Goal: Complete application form: Complete application form

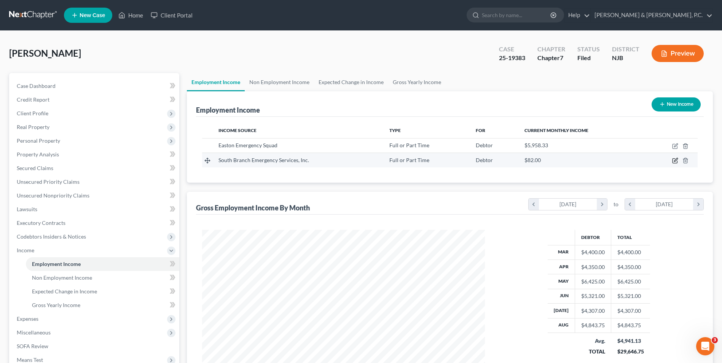
click at [677, 160] on icon "button" at bounding box center [675, 159] width 3 height 3
select select "0"
select select "33"
select select "0"
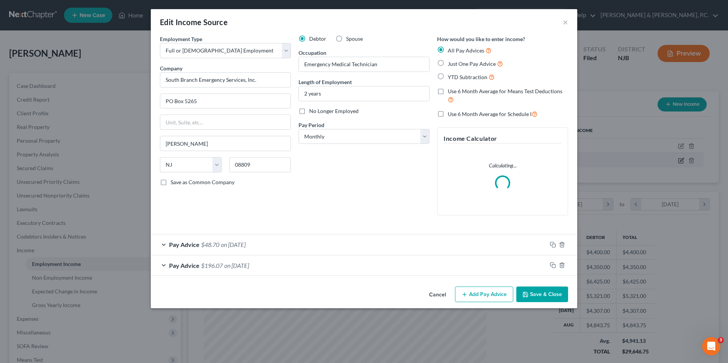
scroll to position [142, 301]
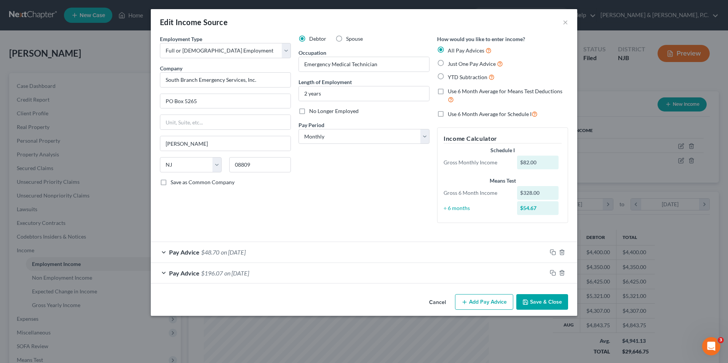
click at [482, 305] on button "Add Pay Advice" at bounding box center [484, 302] width 58 height 16
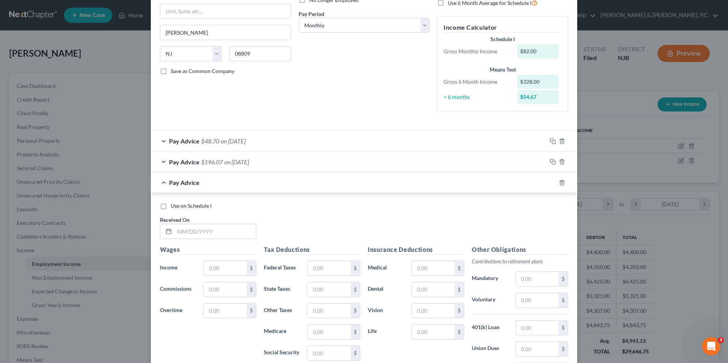
scroll to position [114, 0]
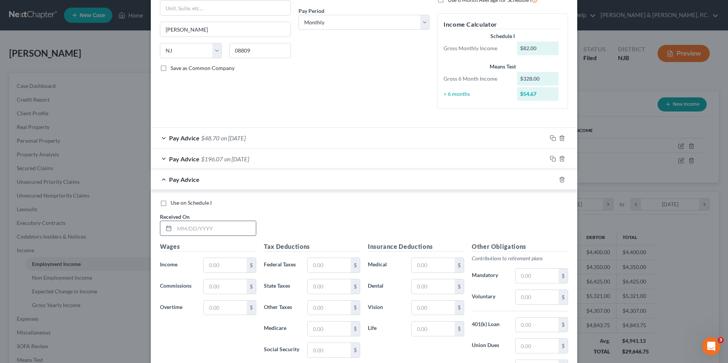
click at [193, 231] on input "text" at bounding box center [214, 228] width 81 height 14
type input "[DATE]"
click at [221, 263] on input "text" at bounding box center [225, 265] width 43 height 14
type input "604.75"
click at [341, 267] on input "text" at bounding box center [329, 265] width 43 height 14
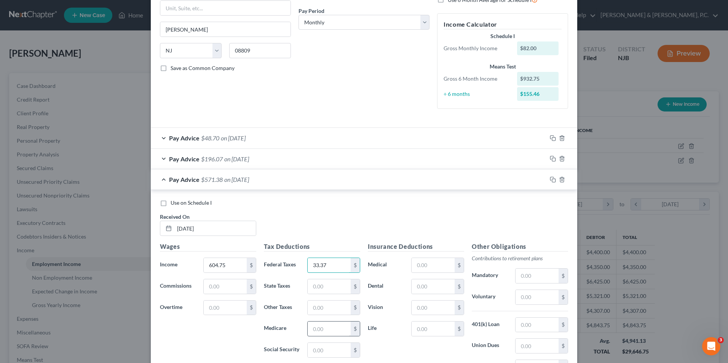
type input "33.37"
click at [335, 331] on input "text" at bounding box center [329, 329] width 43 height 14
type input "8.77"
click at [325, 292] on input "text" at bounding box center [329, 286] width 43 height 14
type input "34.07"
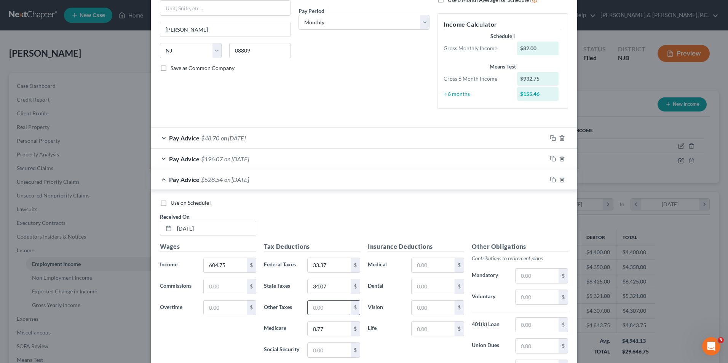
click at [326, 310] on input "text" at bounding box center [329, 308] width 43 height 14
type input "5.96"
click at [335, 352] on input "text" at bounding box center [329, 350] width 43 height 14
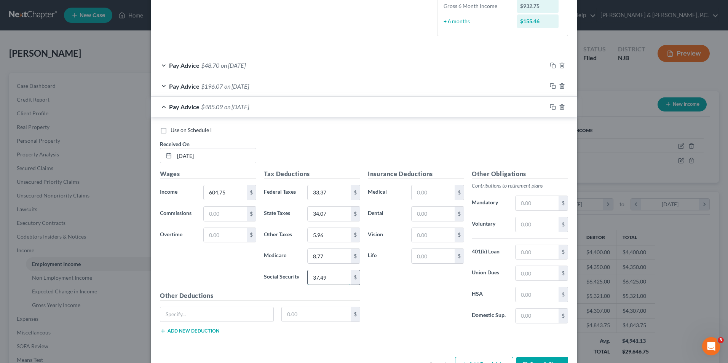
scroll to position [212, 0]
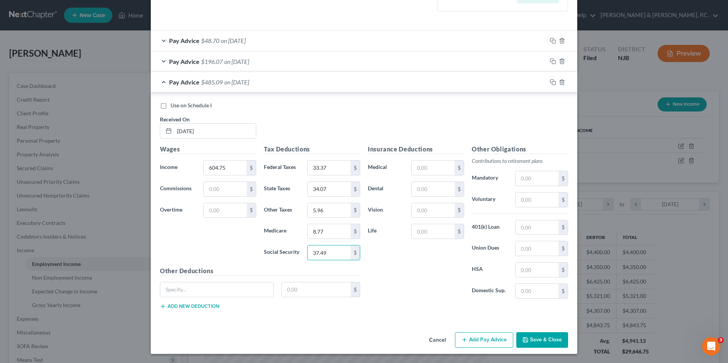
type input "37.49"
click at [481, 345] on button "Add Pay Advice" at bounding box center [484, 340] width 58 height 16
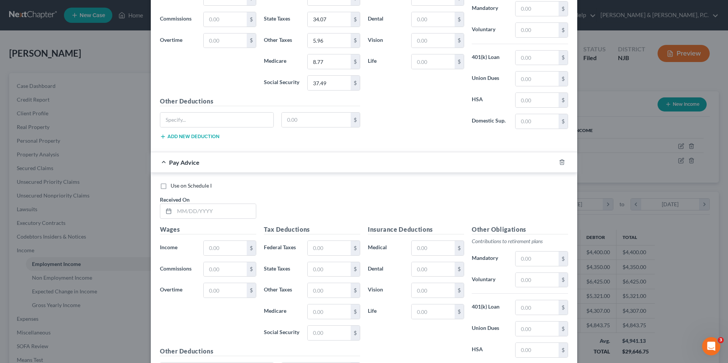
scroll to position [440, 0]
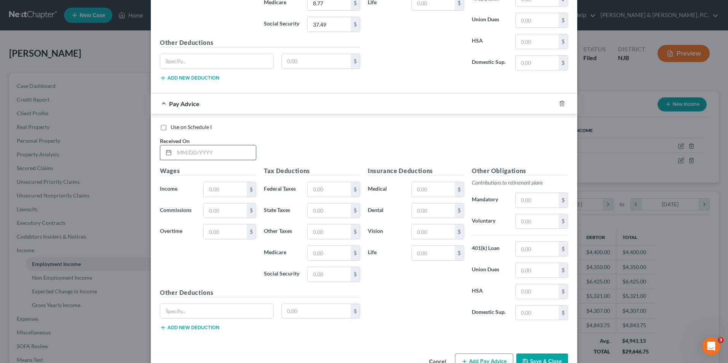
click at [212, 152] on input "text" at bounding box center [214, 152] width 81 height 14
type input "[DATE]"
click at [230, 193] on input "text" at bounding box center [225, 189] width 43 height 14
type input "5"
type input "656.00"
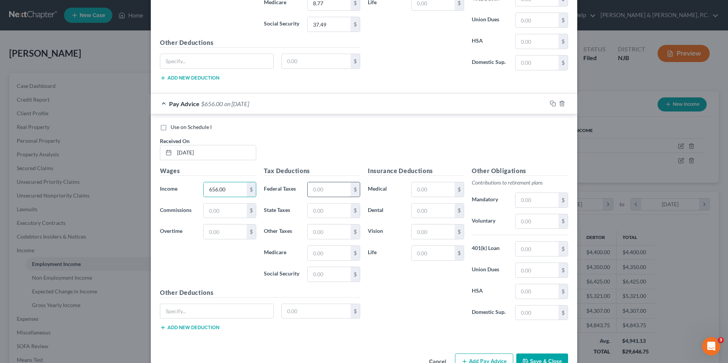
click at [324, 185] on input "text" at bounding box center [329, 189] width 43 height 14
type input "39.52"
click at [321, 258] on input "text" at bounding box center [329, 253] width 43 height 14
type input "9.51"
click at [318, 210] on input "text" at bounding box center [329, 211] width 43 height 14
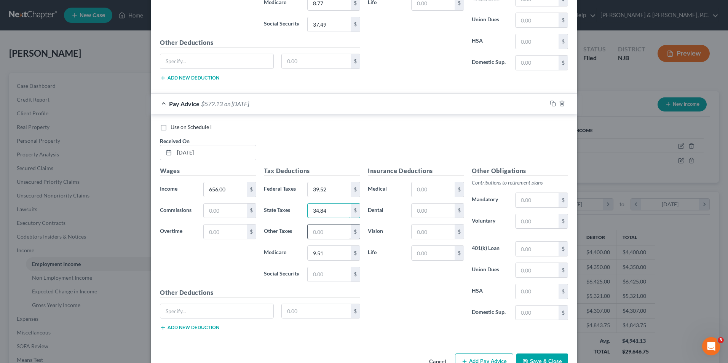
type input "34.84"
click at [314, 235] on input "text" at bounding box center [329, 232] width 43 height 14
type input "6.45"
click at [323, 271] on input "text" at bounding box center [329, 274] width 43 height 14
type input "40.67"
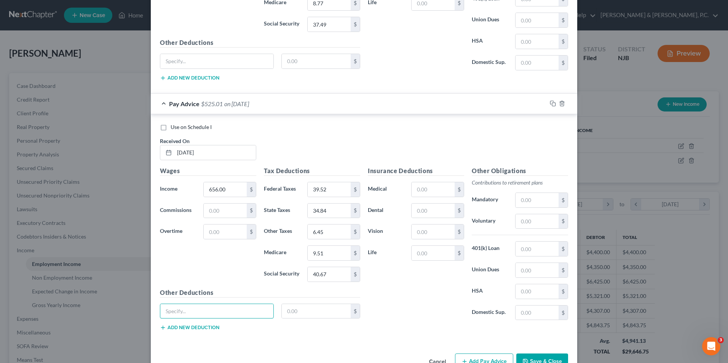
scroll to position [462, 0]
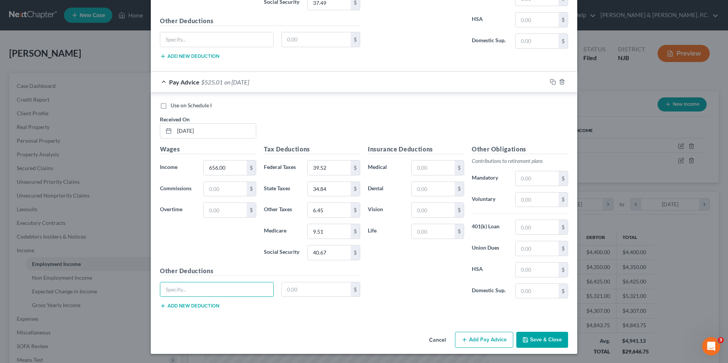
click at [494, 338] on button "Add Pay Advice" at bounding box center [484, 340] width 58 height 16
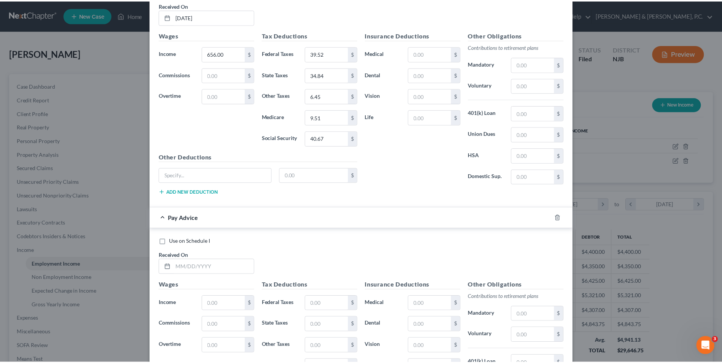
scroll to position [712, 0]
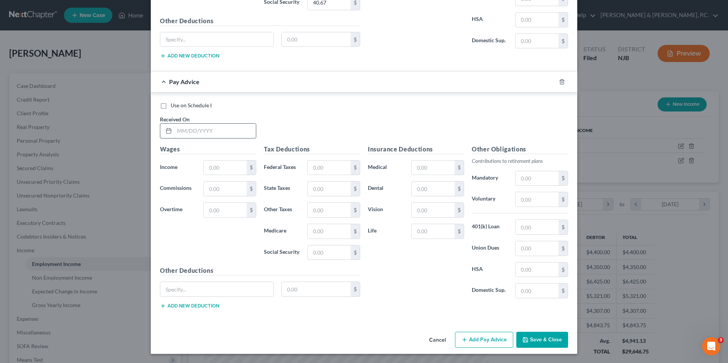
click at [211, 129] on input "text" at bounding box center [214, 131] width 81 height 14
type input "1/125"
click at [219, 163] on input "text" at bounding box center [225, 168] width 43 height 14
type input "2.0"
click at [182, 131] on input "1/125" at bounding box center [214, 131] width 81 height 14
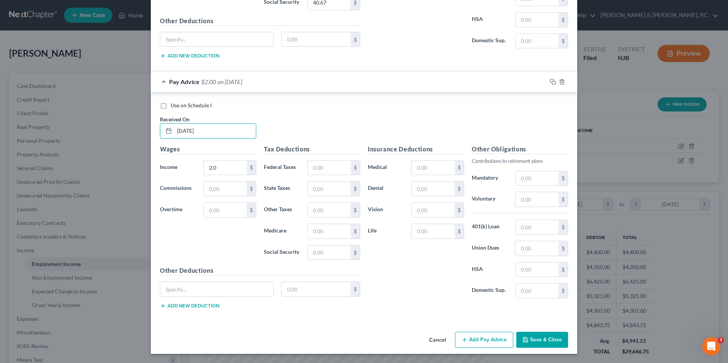
type input "[DATE]"
click at [535, 340] on button "Save & Close" at bounding box center [542, 340] width 52 height 16
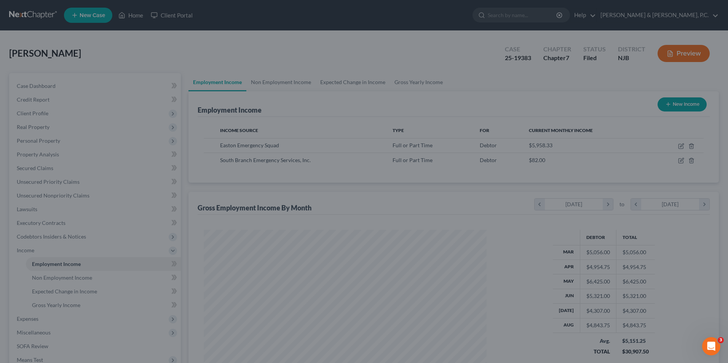
scroll to position [380580, 380423]
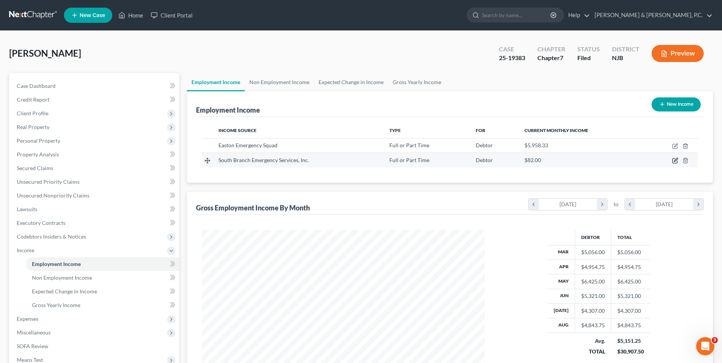
click at [676, 160] on icon "button" at bounding box center [675, 159] width 3 height 3
select select "0"
select select "33"
select select "0"
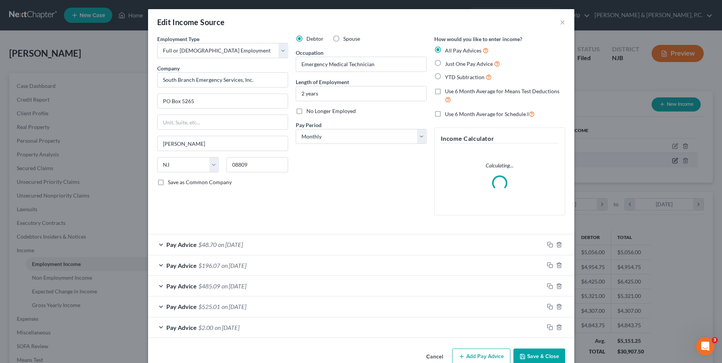
scroll to position [142, 301]
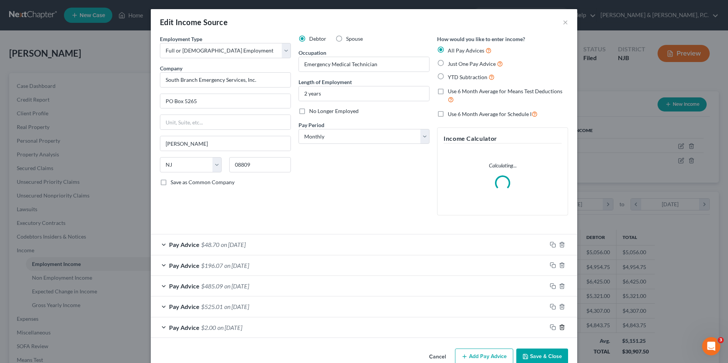
click at [559, 327] on icon "button" at bounding box center [562, 327] width 6 height 6
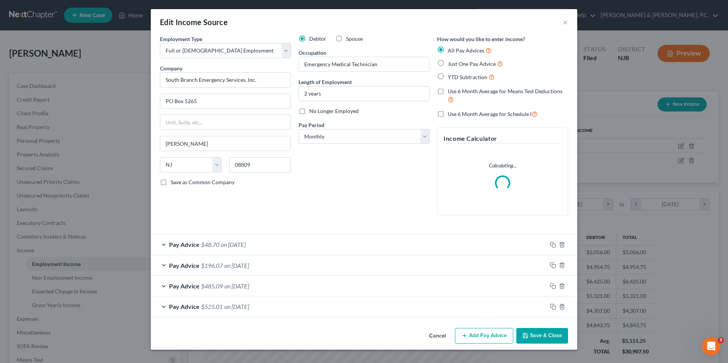
click at [539, 337] on button "Save & Close" at bounding box center [542, 336] width 52 height 16
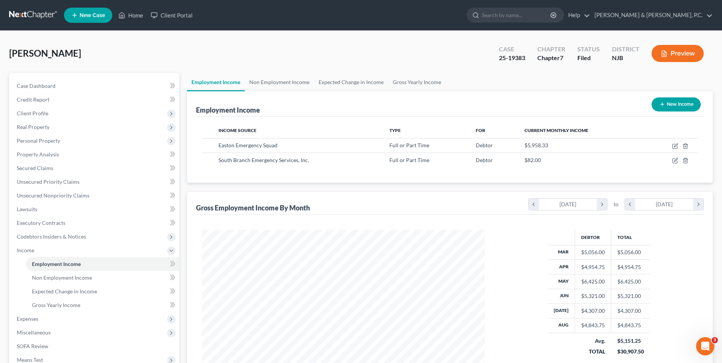
scroll to position [96, 0]
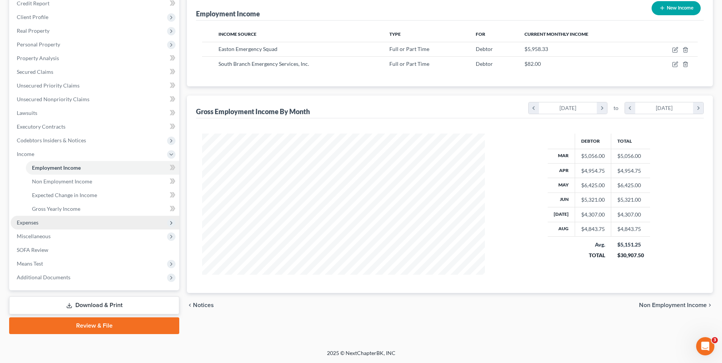
drag, startPoint x: 39, startPoint y: 223, endPoint x: 50, endPoint y: 225, distance: 11.1
click at [39, 223] on span "Expenses" at bounding box center [95, 223] width 169 height 14
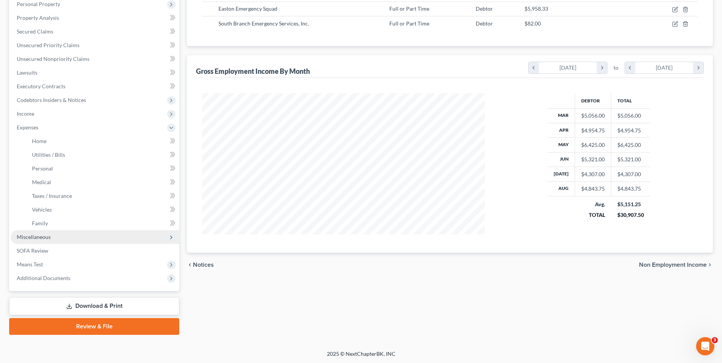
scroll to position [137, 0]
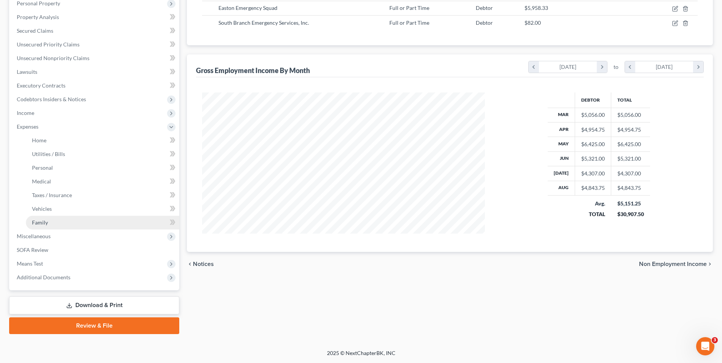
click at [60, 223] on link "Family" at bounding box center [102, 223] width 153 height 14
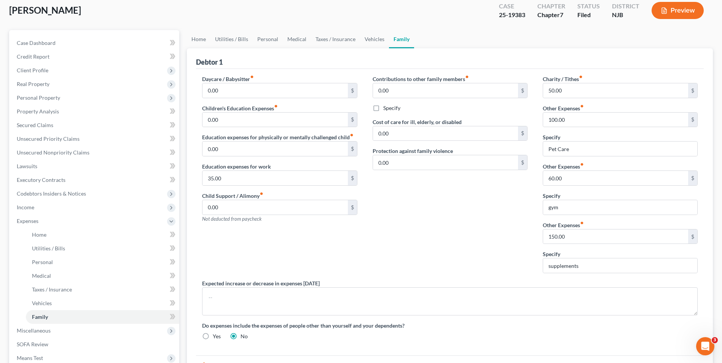
scroll to position [137, 0]
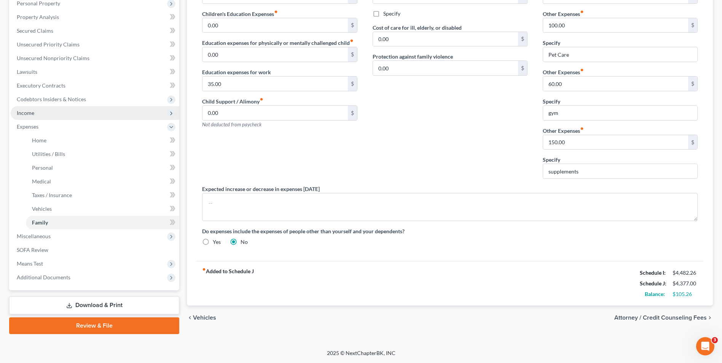
click at [40, 115] on span "Income" at bounding box center [95, 113] width 169 height 14
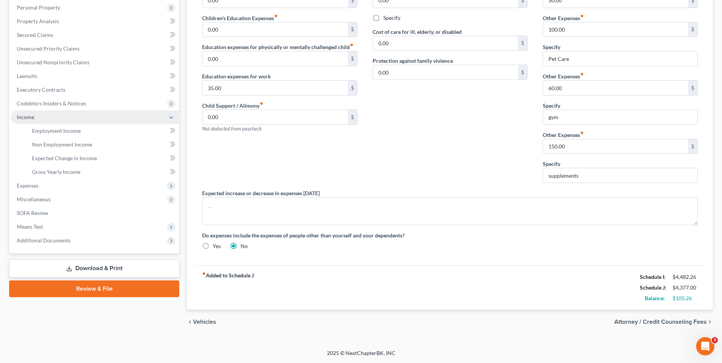
scroll to position [133, 0]
click at [53, 172] on span "Gross Yearly Income" at bounding box center [56, 172] width 48 height 6
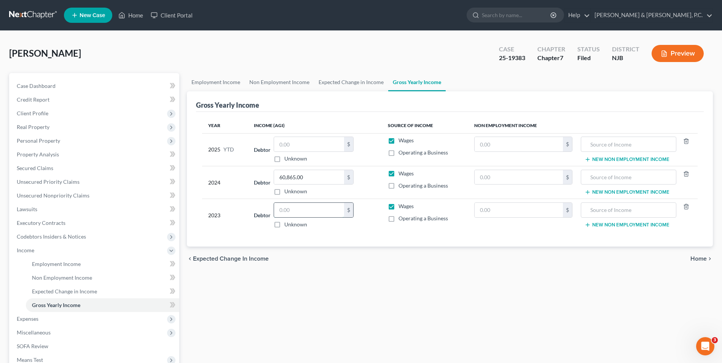
click at [290, 211] on input "text" at bounding box center [309, 210] width 70 height 14
type input "60,959"
click at [702, 258] on span "Home" at bounding box center [699, 259] width 16 height 6
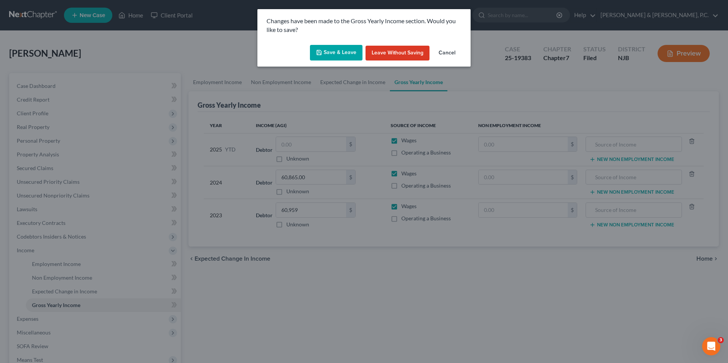
click at [326, 51] on button "Save & Leave" at bounding box center [336, 53] width 53 height 16
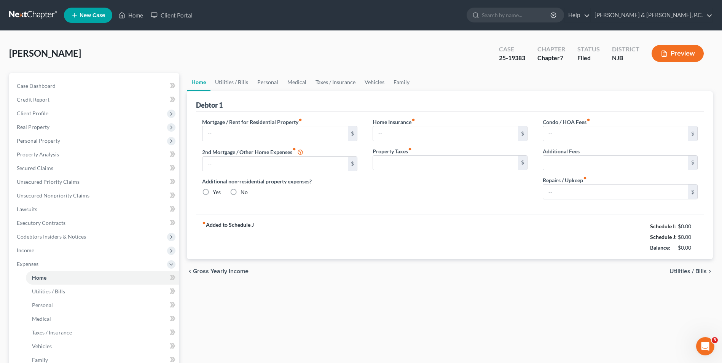
type input "1,000.00"
type input "0.00"
radio input "true"
type input "50.00"
type input "0.00"
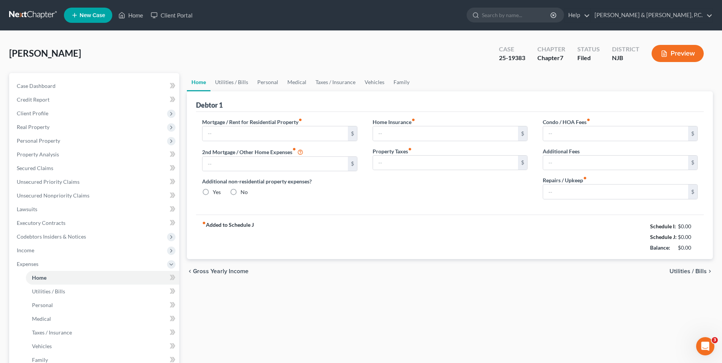
type input "0.00"
type input "150.00"
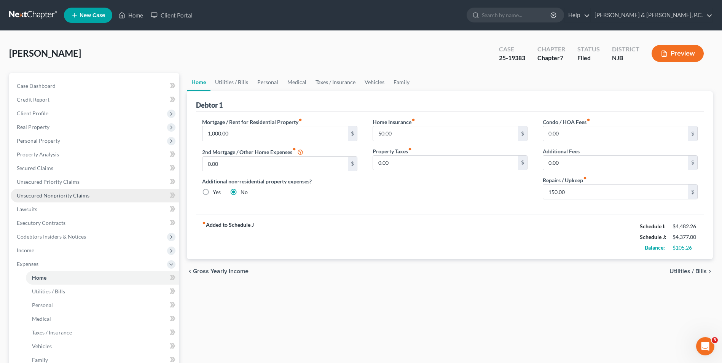
click at [51, 196] on span "Unsecured Nonpriority Claims" at bounding box center [53, 195] width 73 height 6
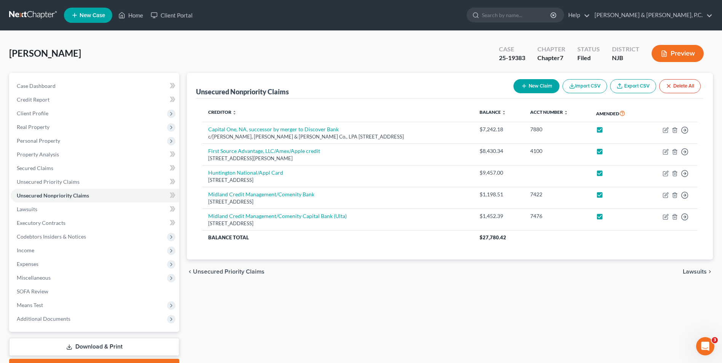
click at [702, 273] on span "Lawsuits" at bounding box center [695, 272] width 24 height 6
